Goal: Information Seeking & Learning: Learn about a topic

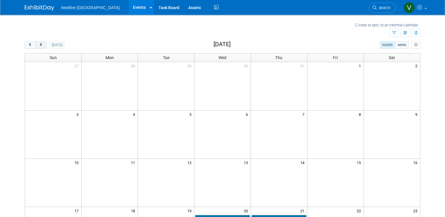
click at [35, 46] on button "next" at bounding box center [40, 45] width 11 height 8
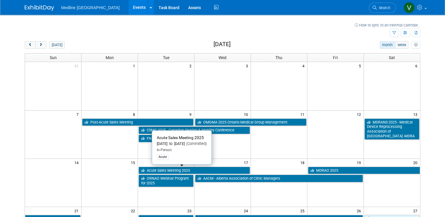
scroll to position [88, 0]
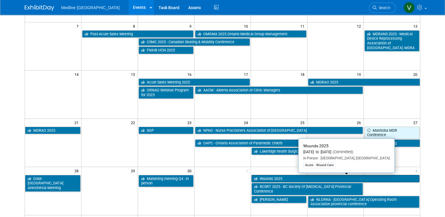
click at [279, 176] on link "Wounds 2025" at bounding box center [336, 179] width 168 height 8
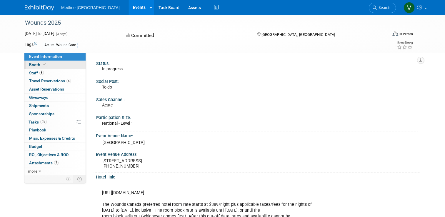
click at [30, 65] on span "Booth" at bounding box center [38, 64] width 18 height 5
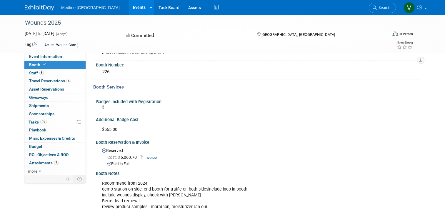
scroll to position [34, 0]
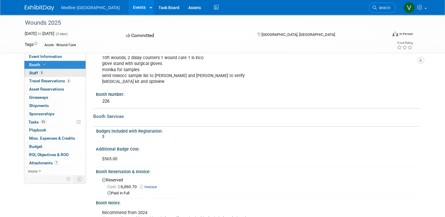
click at [29, 74] on span "Staff 5" at bounding box center [36, 73] width 15 height 5
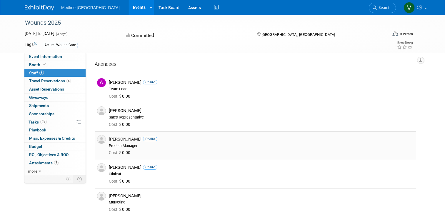
scroll to position [29, 0]
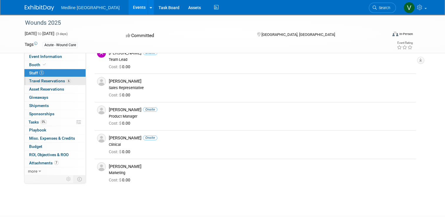
click at [48, 79] on span "Travel Reservations 6" at bounding box center [50, 81] width 42 height 5
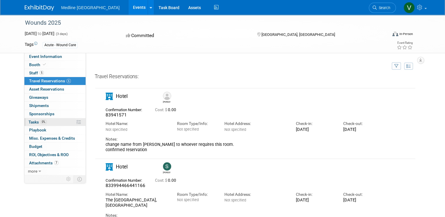
click at [34, 121] on span "Tasks 0%" at bounding box center [38, 122] width 18 height 5
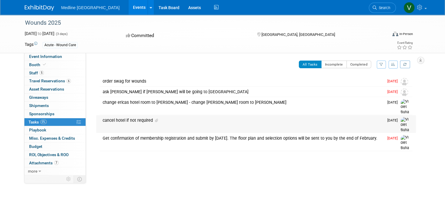
click at [148, 115] on div "cancel hotel if not required" at bounding box center [242, 120] width 284 height 10
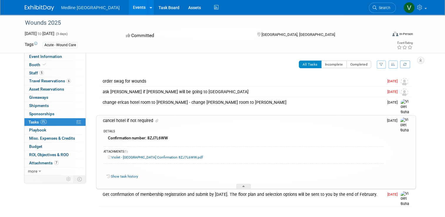
click at [147, 116] on div "cancel hotel if not required" at bounding box center [242, 121] width 284 height 10
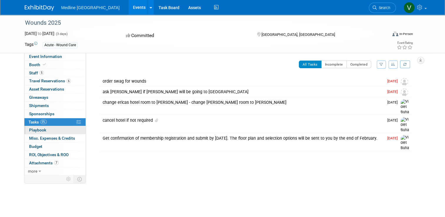
click at [39, 130] on span "Playbook 0" at bounding box center [37, 130] width 17 height 5
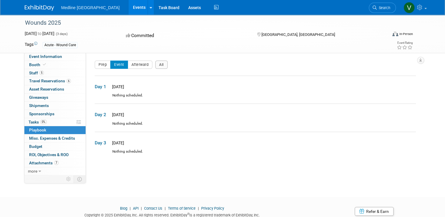
click at [119, 96] on div "Nothing scheduled." at bounding box center [255, 98] width 321 height 10
click at [99, 63] on button "Prep" at bounding box center [103, 65] width 16 height 8
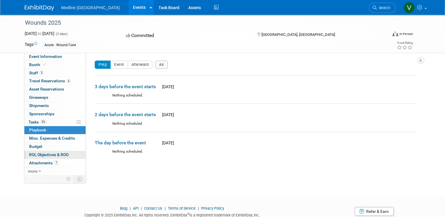
click at [45, 154] on span "ROI, Objectives & ROO 0" at bounding box center [48, 154] width 39 height 5
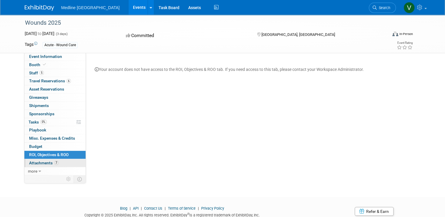
click at [40, 162] on span "Attachments 7" at bounding box center [43, 163] width 29 height 5
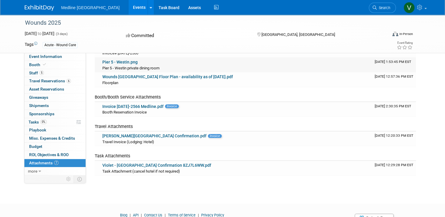
scroll to position [29, 0]
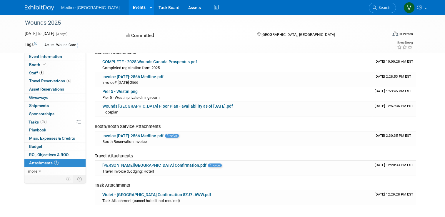
click at [27, 9] on img at bounding box center [39, 8] width 29 height 6
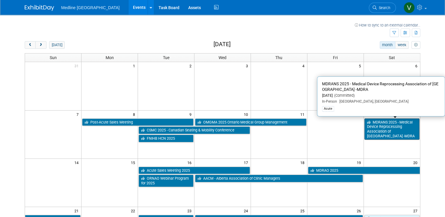
click at [387, 133] on link "MDRANS 2025 - Medical Device Reprocessing Association of [GEOGRAPHIC_DATA] -MDRA" at bounding box center [391, 129] width 55 height 21
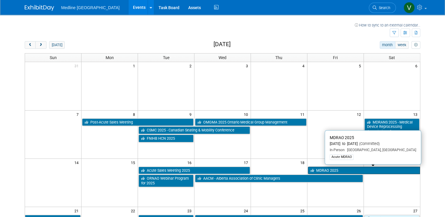
click at [325, 169] on link "MDRAO 2025" at bounding box center [364, 171] width 112 height 8
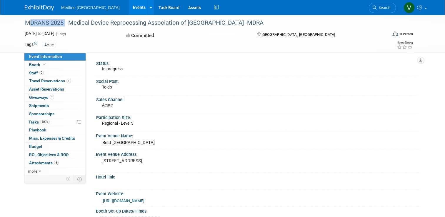
drag, startPoint x: 20, startPoint y: 21, endPoint x: 59, endPoint y: 24, distance: 39.6
click at [59, 24] on div "MDRANS 2025 - Medical Device Reprocessing Association of [GEOGRAPHIC_DATA] -MDRA" at bounding box center [201, 23] width 357 height 11
drag, startPoint x: 59, startPoint y: 24, endPoint x: 56, endPoint y: 23, distance: 4.1
copy div "MDRANS 2025"
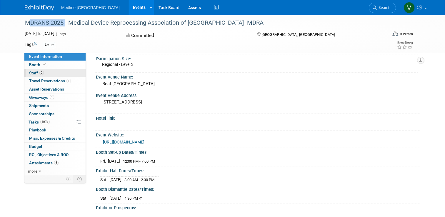
click at [32, 70] on link "2 Staff 2" at bounding box center [54, 73] width 61 height 8
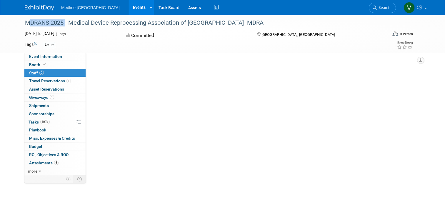
scroll to position [0, 0]
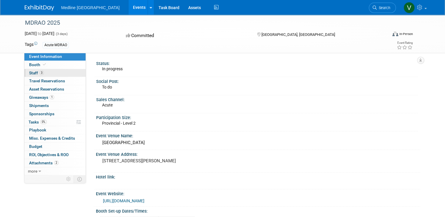
click at [33, 74] on span "Staff 3" at bounding box center [36, 73] width 15 height 5
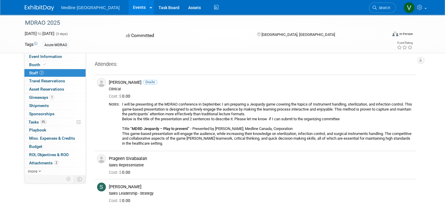
drag, startPoint x: 61, startPoint y: 21, endPoint x: 19, endPoint y: 21, distance: 42.4
click at [20, 21] on div "MDRAO 2025" at bounding box center [202, 23] width 364 height 16
drag, startPoint x: 19, startPoint y: 21, endPoint x: 13, endPoint y: 26, distance: 7.7
click at [11, 26] on div "MDRAO 2025 Sep 19, 2025 to Sep 21, 2025 (3 days) Sep 19, 2025 to Sep 21, 2025 C…" at bounding box center [222, 34] width 445 height 39
copy div "MDRAO 2025"
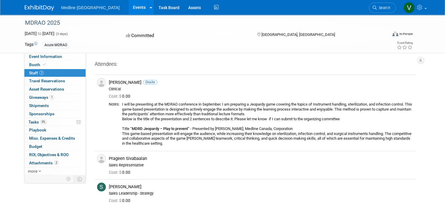
click at [43, 9] on img at bounding box center [39, 8] width 29 height 6
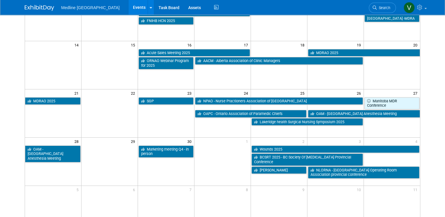
scroll to position [147, 0]
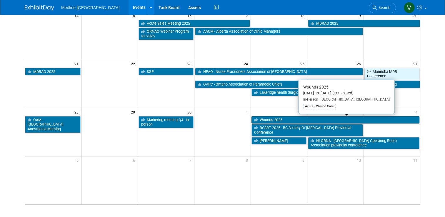
click at [280, 118] on link "Wounds 2025" at bounding box center [336, 120] width 168 height 8
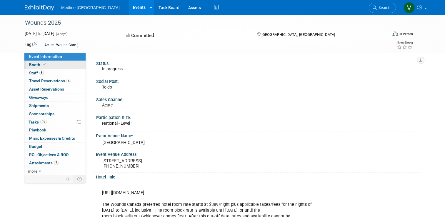
click at [32, 63] on span "Booth" at bounding box center [38, 64] width 18 height 5
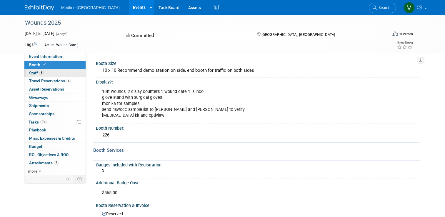
click at [30, 71] on span "Staff 5" at bounding box center [36, 73] width 15 height 5
